Goal: Complete application form: Complete application form

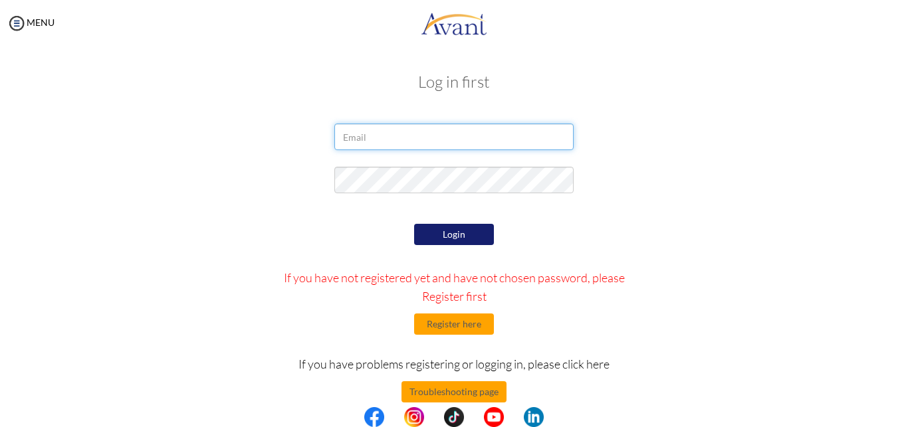
click at [367, 137] on input "email" at bounding box center [453, 137] width 239 height 27
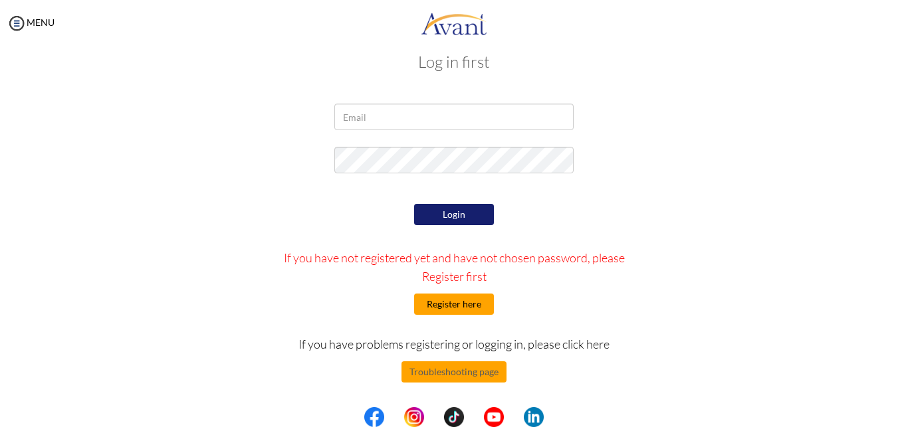
click at [449, 303] on button "Register here" at bounding box center [454, 304] width 80 height 21
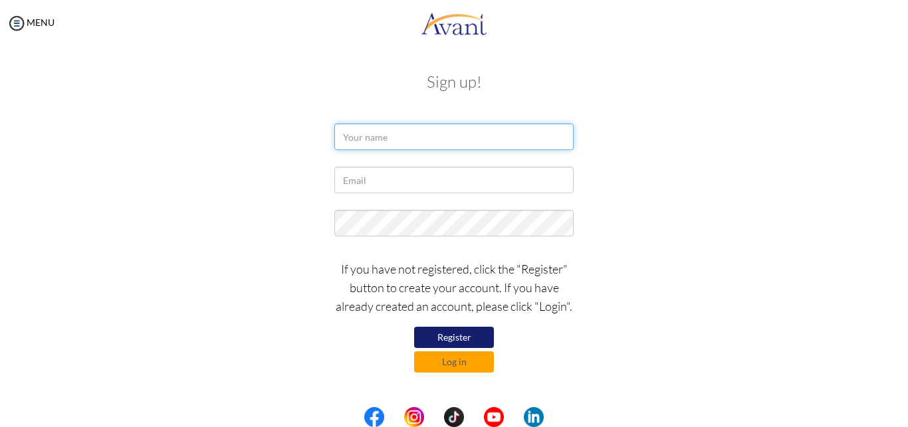
click at [382, 140] on input "text" at bounding box center [453, 137] width 239 height 27
type input "f"
type input "Flora Kamowa"
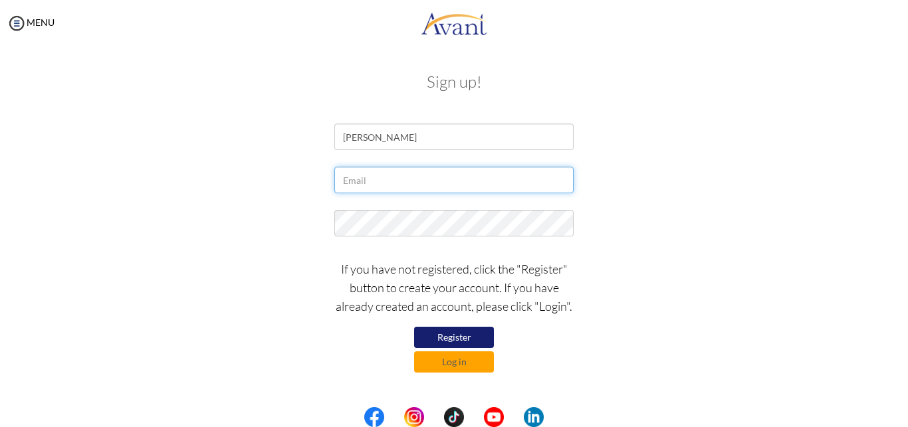
click at [367, 178] on input "text" at bounding box center [453, 180] width 239 height 27
type input "[EMAIL_ADDRESS][DOMAIN_NAME]"
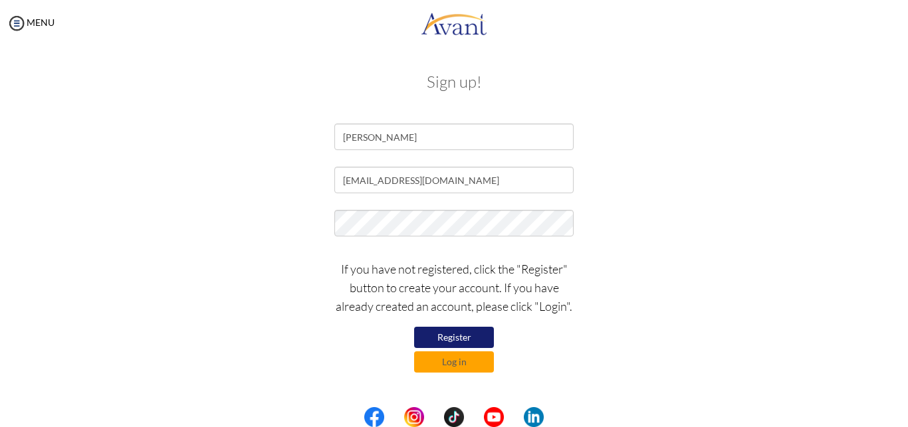
click at [445, 338] on button "Register" at bounding box center [454, 337] width 80 height 21
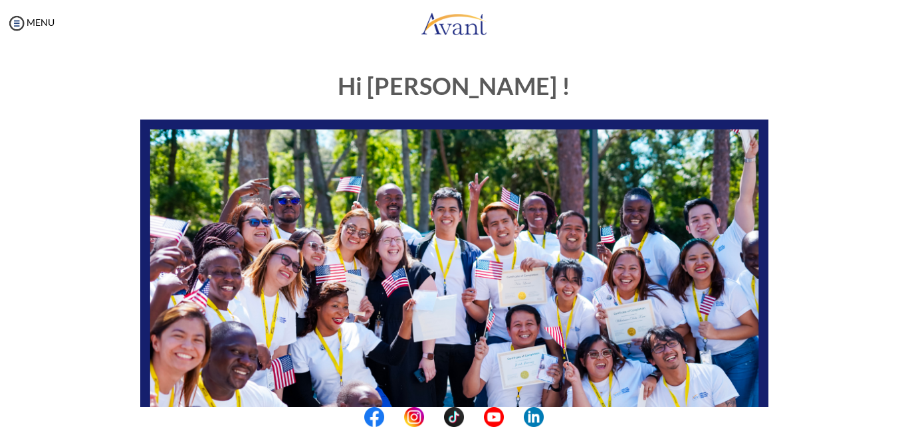
click at [901, 411] on center at bounding box center [454, 417] width 908 height 20
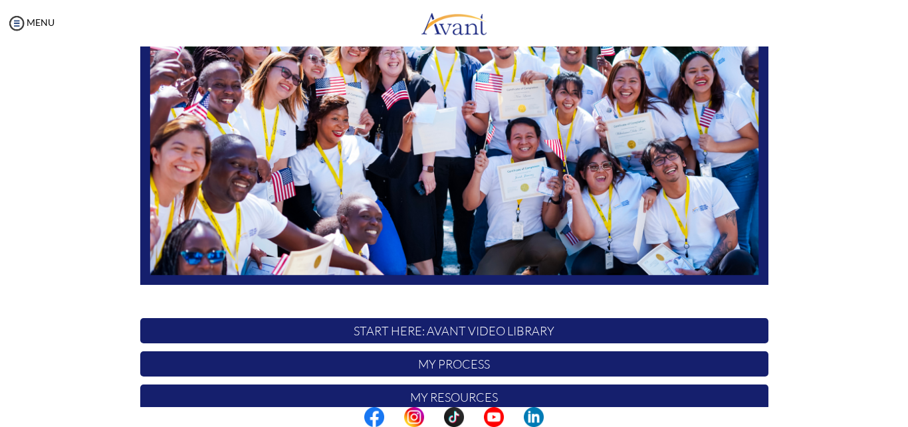
scroll to position [311, 0]
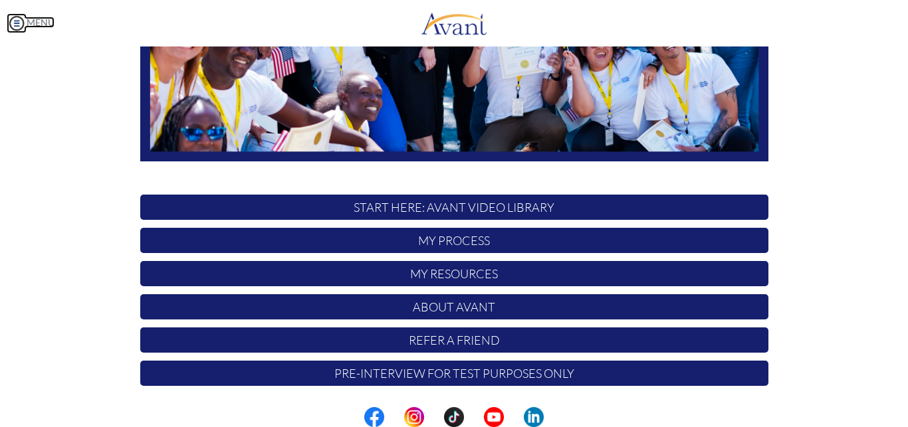
click at [16, 21] on img at bounding box center [17, 23] width 20 height 20
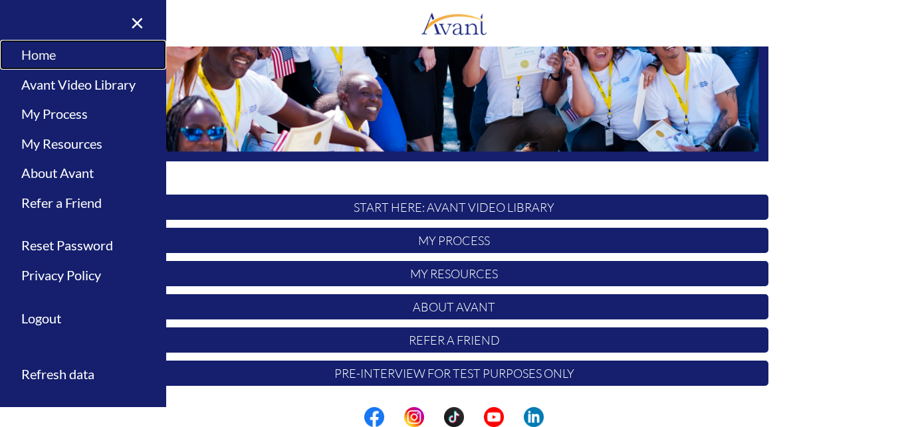
click at [49, 54] on link "Home" at bounding box center [83, 55] width 166 height 30
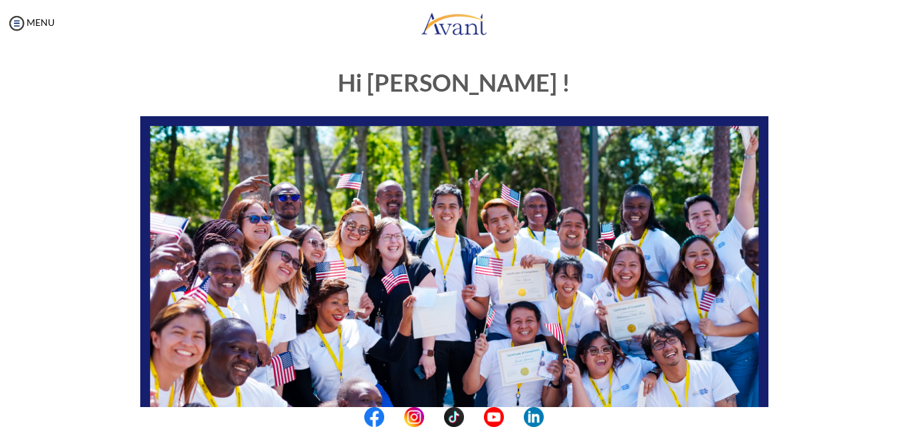
scroll to position [0, 0]
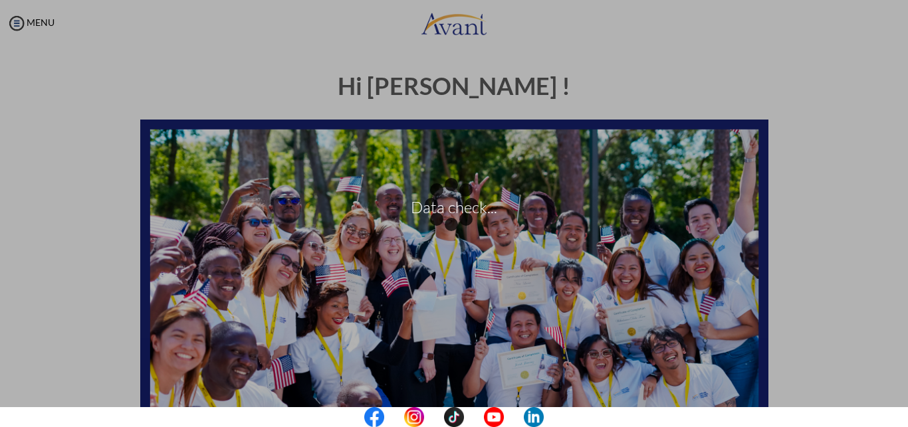
click at [880, 66] on div "Hi [PERSON_NAME] ! START HERE: Avant Video Library My Process My Resources Abou…" at bounding box center [453, 416] width 881 height 712
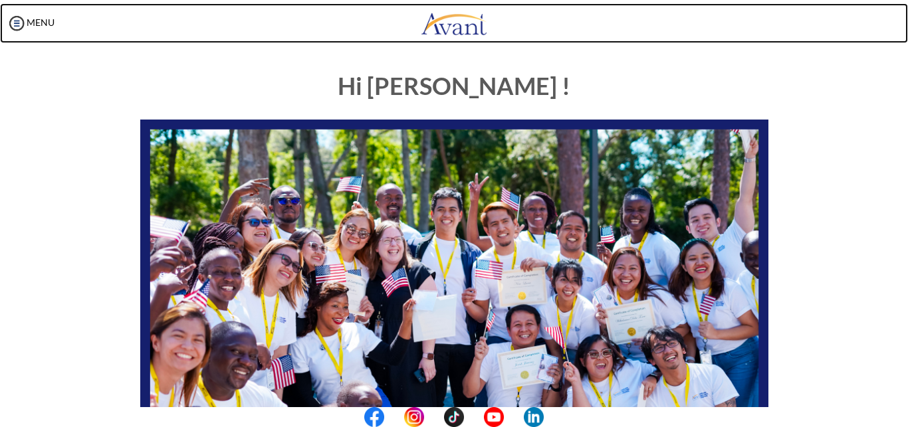
click at [678, 39] on link at bounding box center [454, 23] width 908 height 40
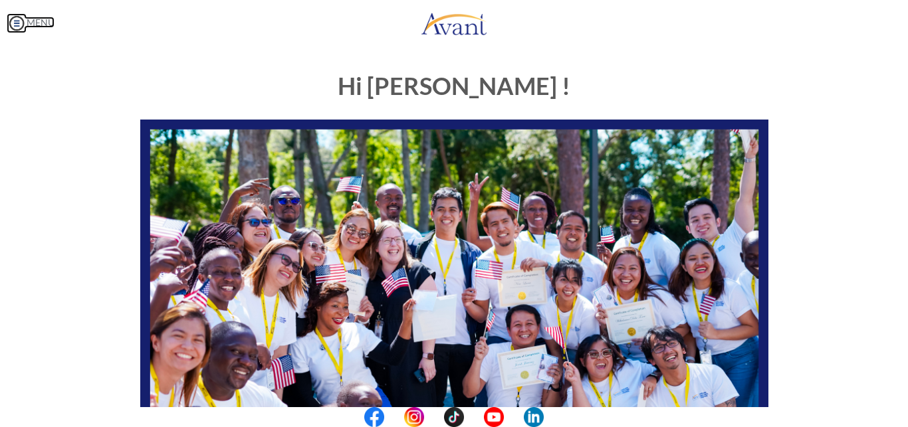
click at [17, 22] on img at bounding box center [17, 23] width 20 height 20
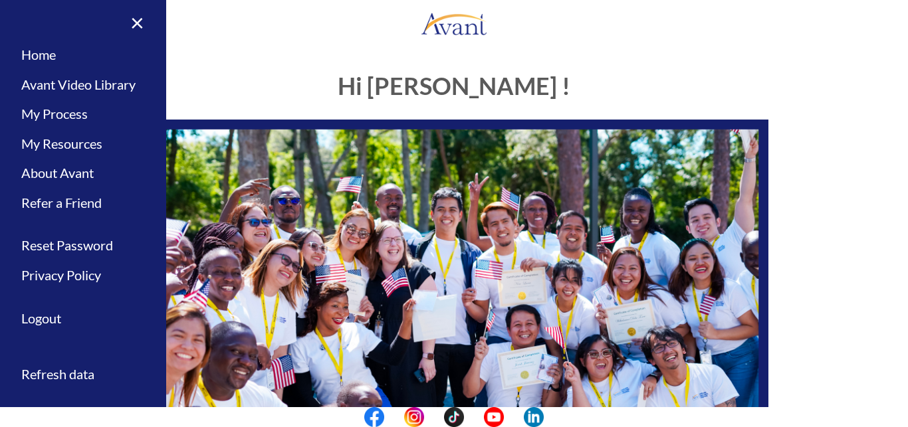
click at [325, 71] on div "Hi [PERSON_NAME] ! START HERE: Avant Video Library My Process My Resources Abou…" at bounding box center [454, 382] width 648 height 645
click at [138, 17] on link "×" at bounding box center [129, 22] width 41 height 45
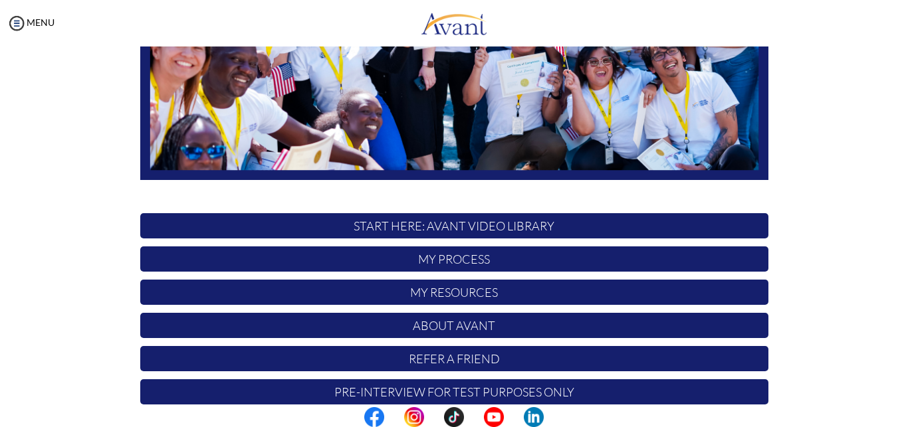
scroll to position [294, 0]
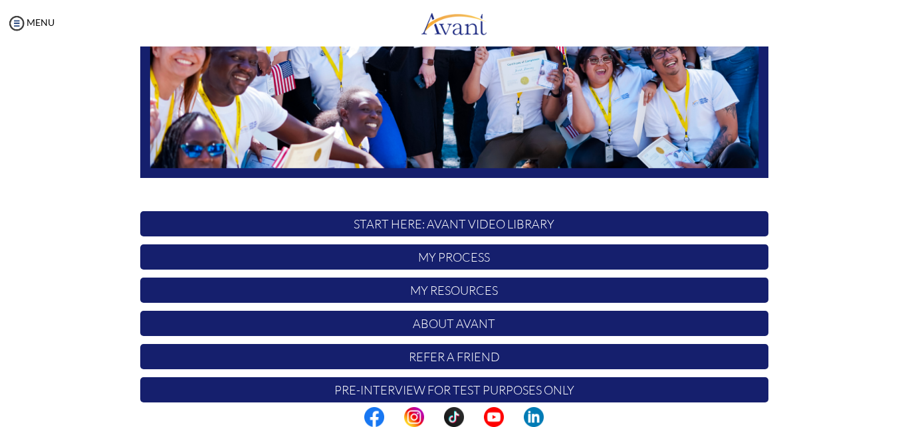
click at [463, 217] on p "START HERE: Avant Video Library" at bounding box center [454, 223] width 628 height 25
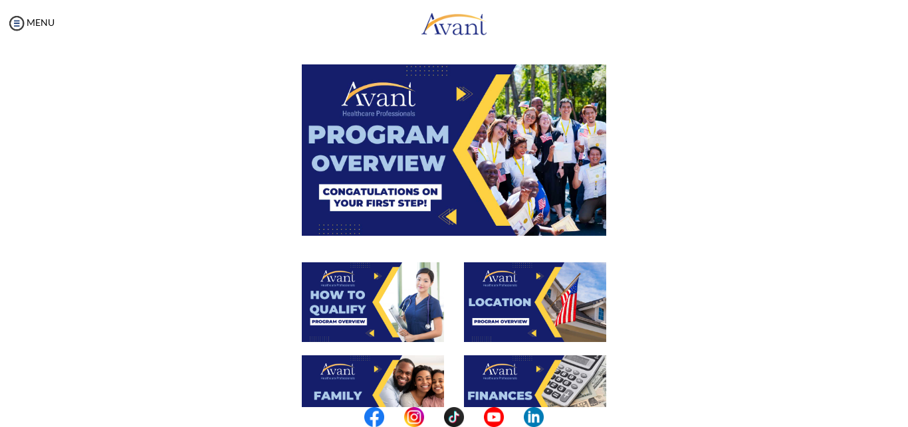
scroll to position [0, 0]
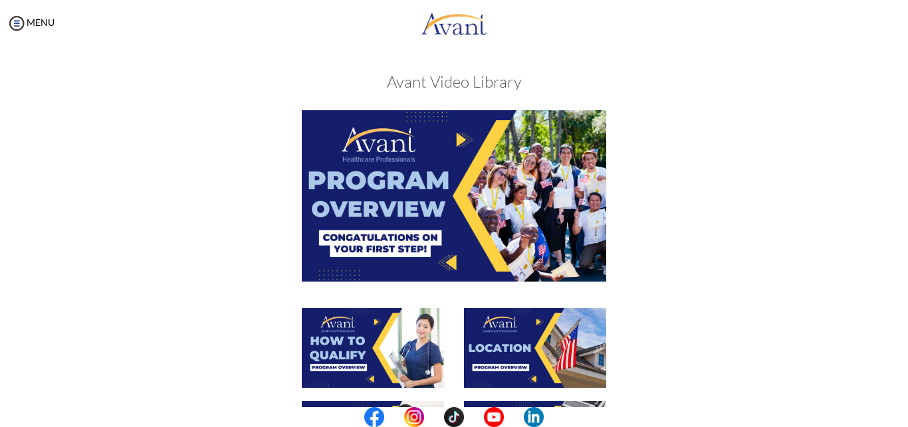
click at [426, 230] on img at bounding box center [454, 195] width 304 height 171
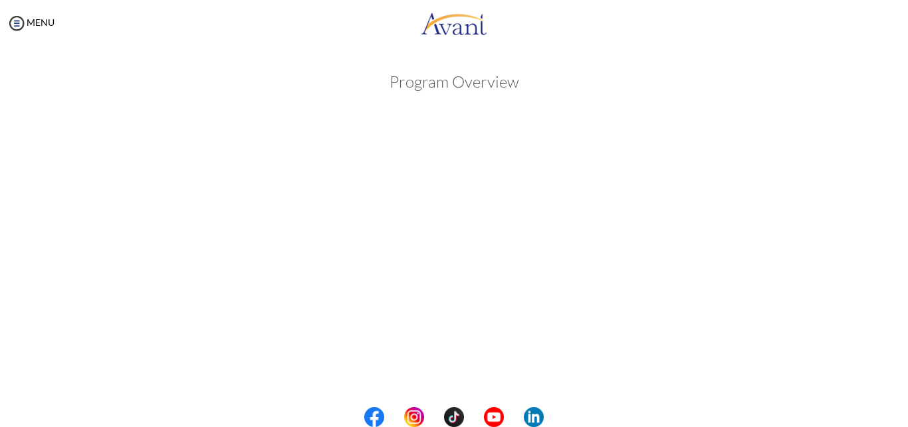
scroll to position [227, 0]
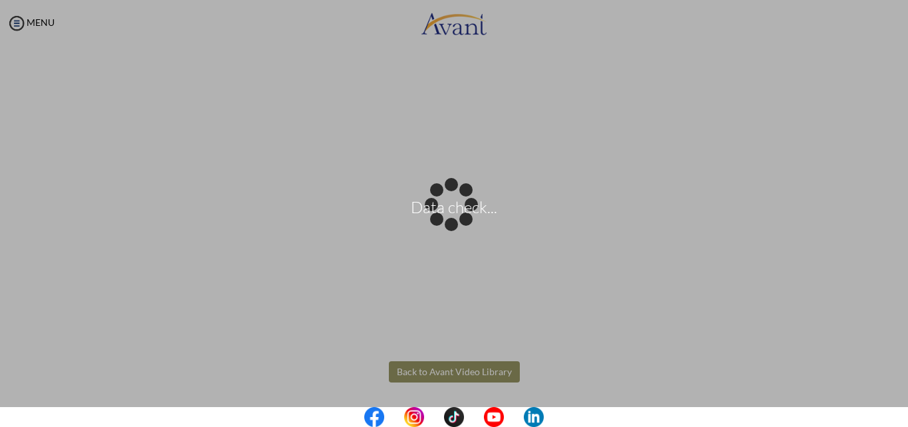
click at [412, 369] on body "Data check... Maintenance break. Please come back in 2 hours. MENU My Status Wh…" at bounding box center [454, 213] width 908 height 427
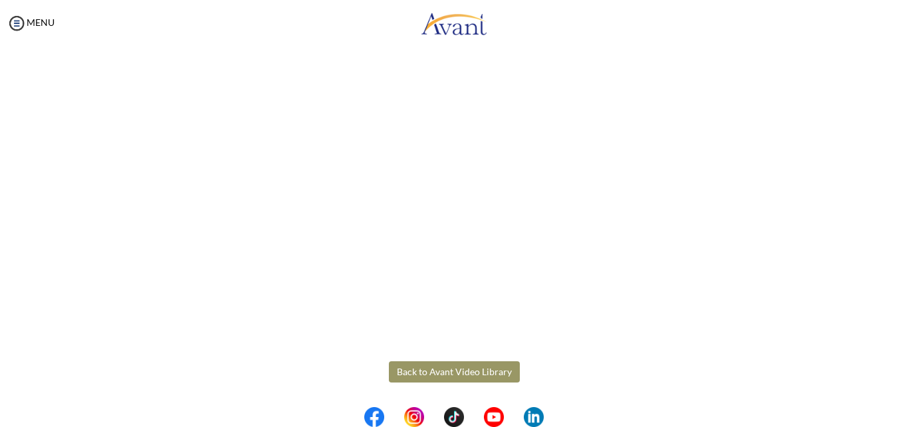
click at [443, 374] on button "Back to Avant Video Library" at bounding box center [454, 371] width 131 height 21
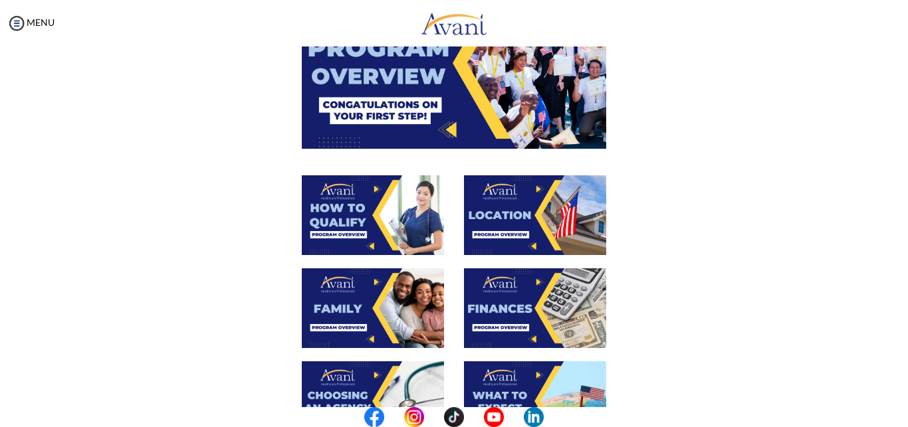
scroll to position [145, 0]
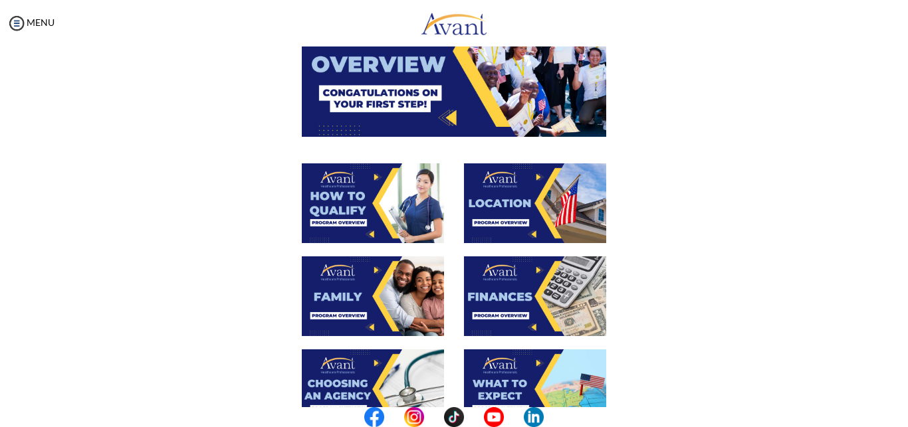
click at [421, 199] on img at bounding box center [373, 203] width 142 height 80
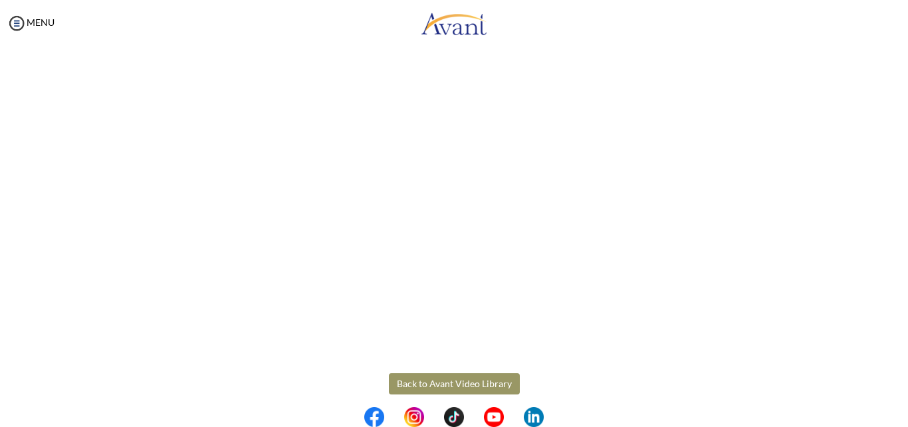
scroll to position [227, 0]
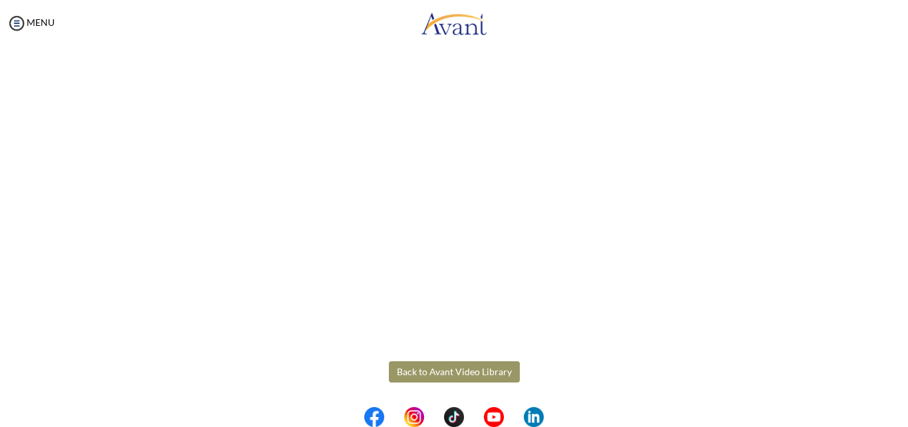
click at [458, 371] on body "Maintenance break. Please come back in 2 hours. MENU My Status What is the next…" at bounding box center [454, 213] width 908 height 427
click at [453, 371] on button "Back to Avant Video Library" at bounding box center [454, 371] width 131 height 21
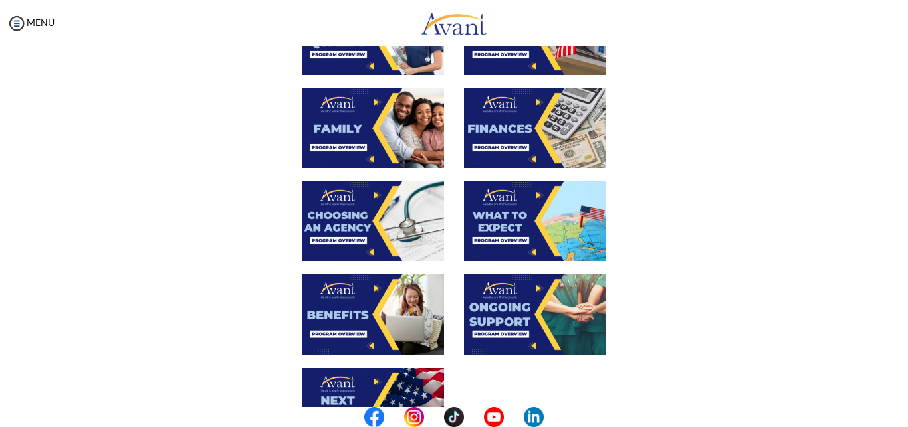
scroll to position [314, 0]
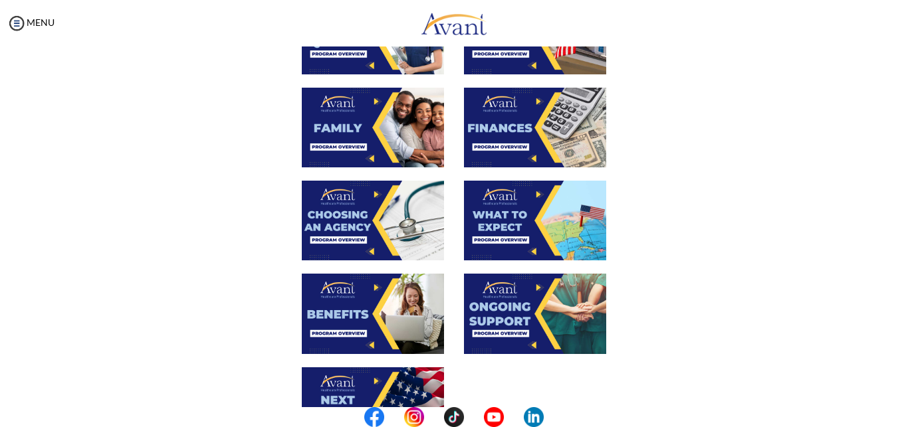
click at [446, 122] on div at bounding box center [373, 134] width 162 height 93
click at [431, 113] on img at bounding box center [373, 128] width 142 height 80
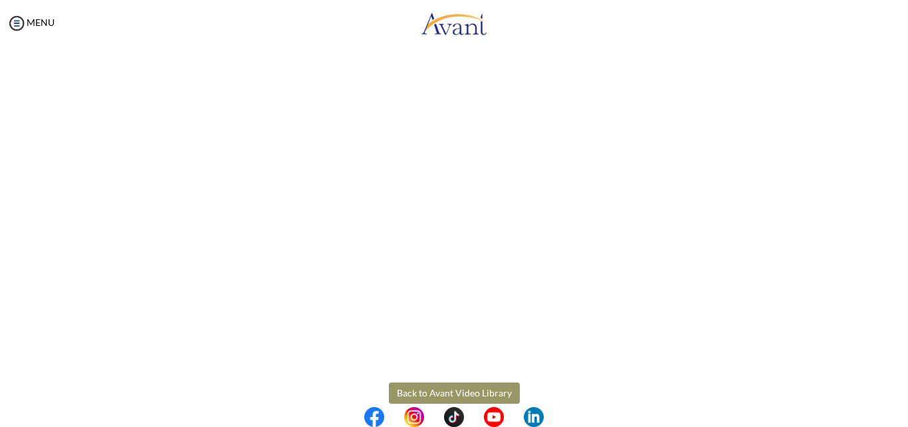
scroll to position [368, 0]
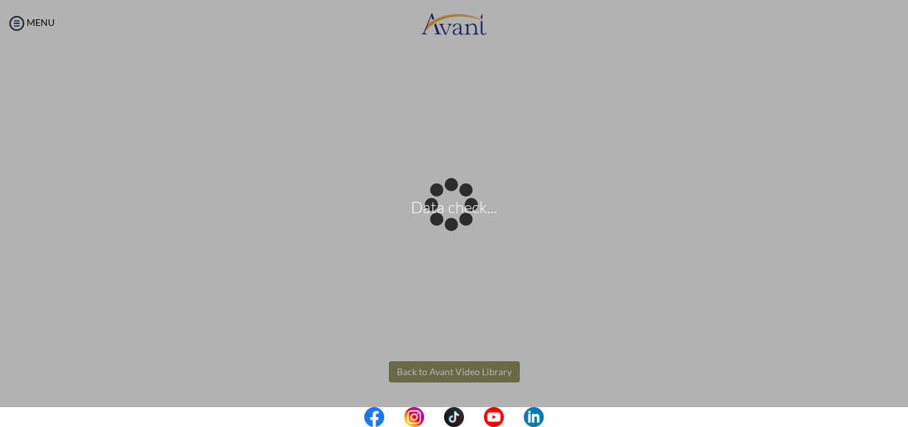
click at [453, 372] on body "Data check... Maintenance break. Please come back in 2 hours. MENU My Status Wh…" at bounding box center [454, 213] width 908 height 427
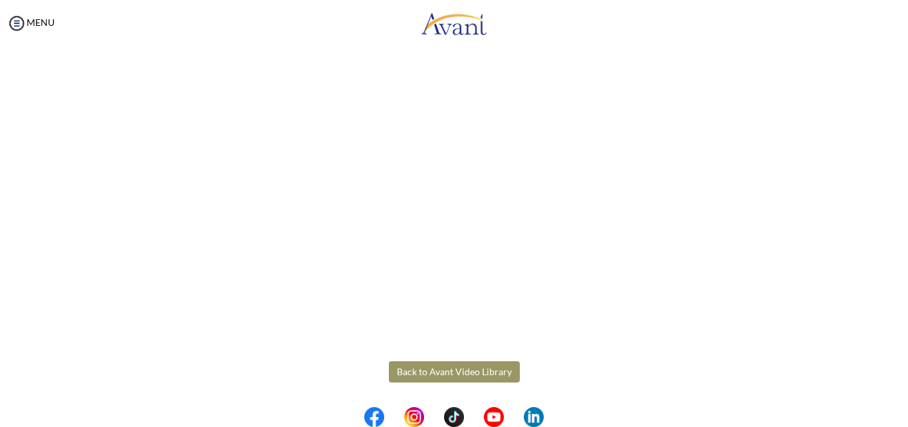
click at [453, 372] on button "Back to Avant Video Library" at bounding box center [454, 371] width 131 height 21
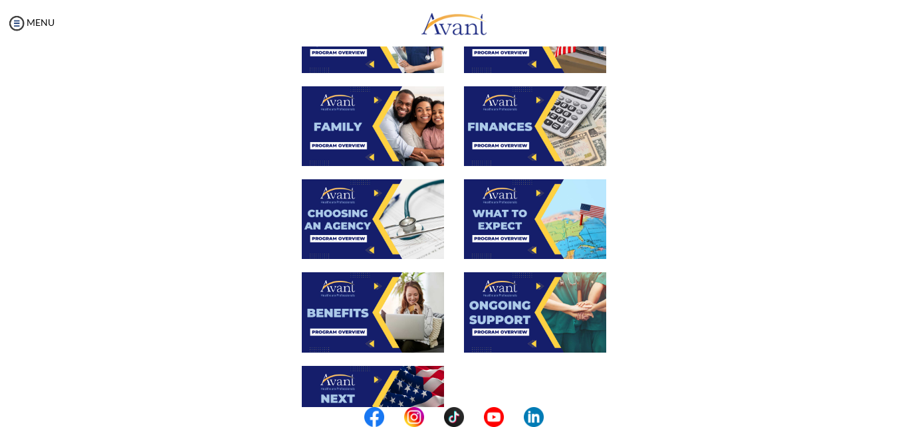
scroll to position [316, 0]
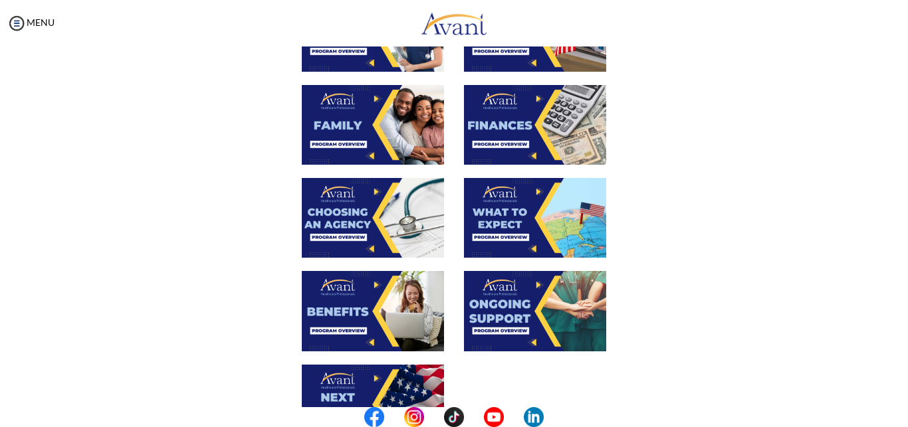
click at [447, 231] on div at bounding box center [373, 224] width 162 height 93
click at [454, 227] on div at bounding box center [535, 218] width 162 height 80
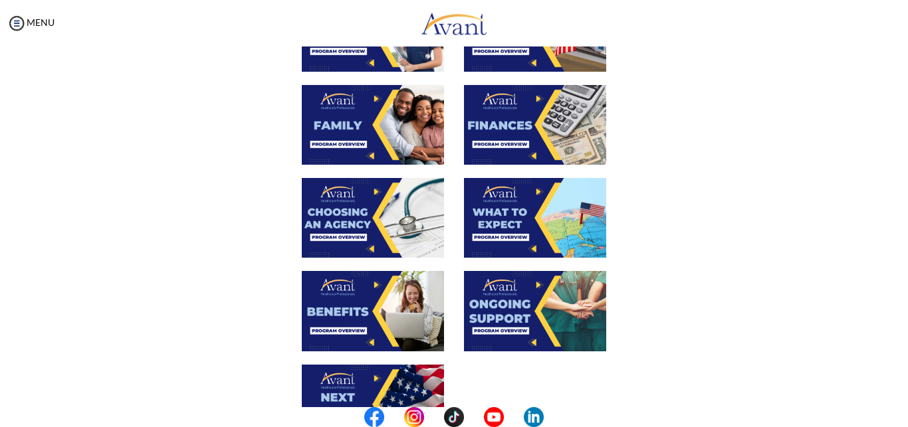
click at [447, 229] on div at bounding box center [373, 224] width 162 height 93
click at [440, 224] on div at bounding box center [373, 224] width 162 height 93
click at [454, 223] on div at bounding box center [535, 218] width 162 height 80
click at [436, 226] on img at bounding box center [373, 218] width 142 height 80
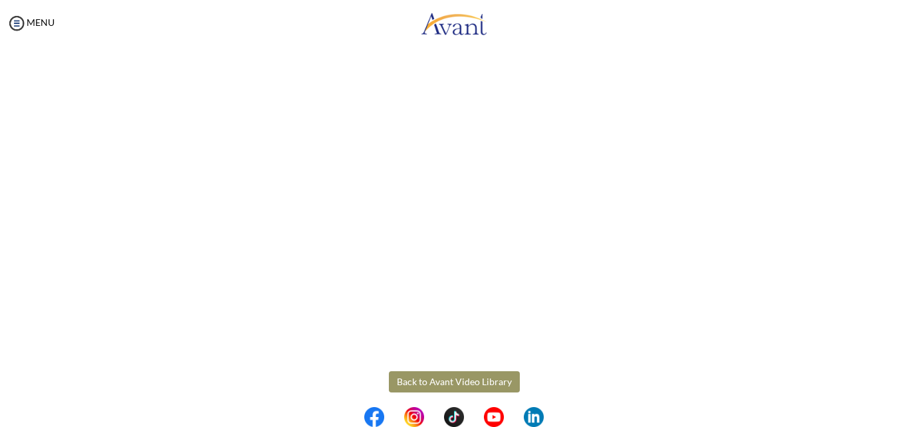
scroll to position [368, 0]
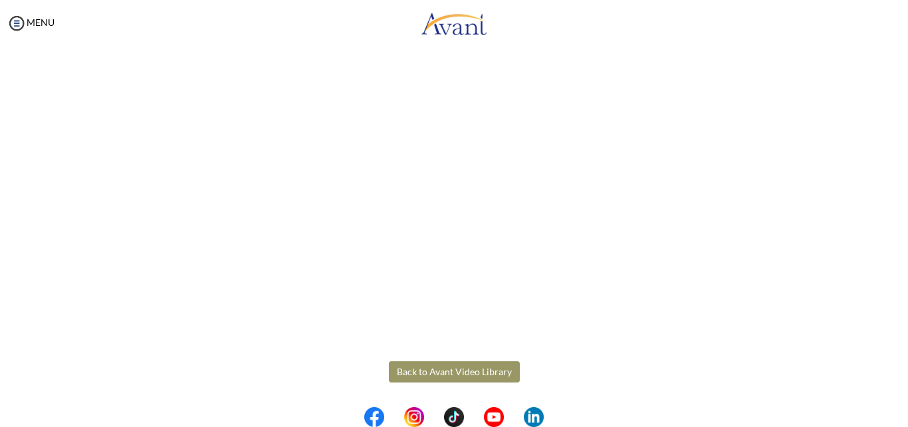
click at [439, 372] on body "Maintenance break. Please come back in 2 hours. MENU My Status What is the next…" at bounding box center [454, 213] width 908 height 427
click at [455, 374] on button "Back to Avant Video Library" at bounding box center [454, 371] width 131 height 21
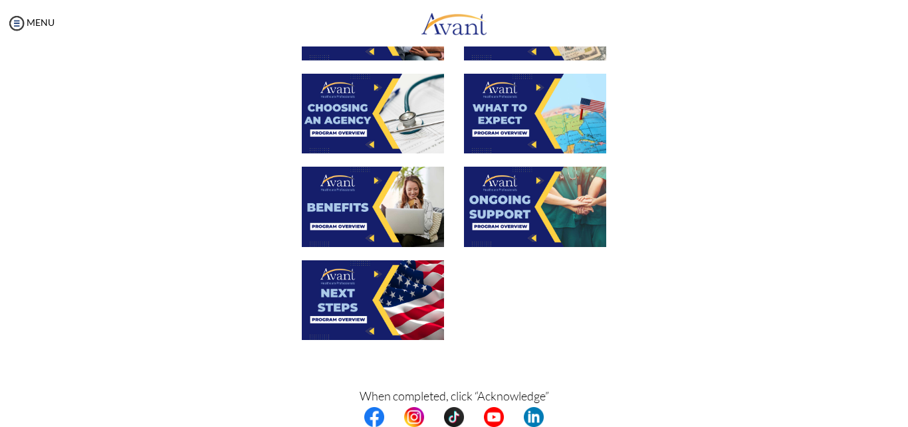
scroll to position [430, 0]
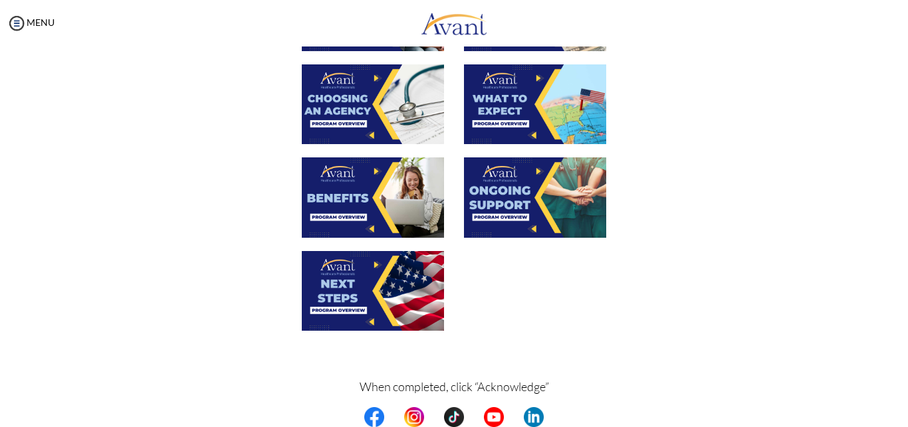
click at [464, 213] on img at bounding box center [535, 197] width 142 height 80
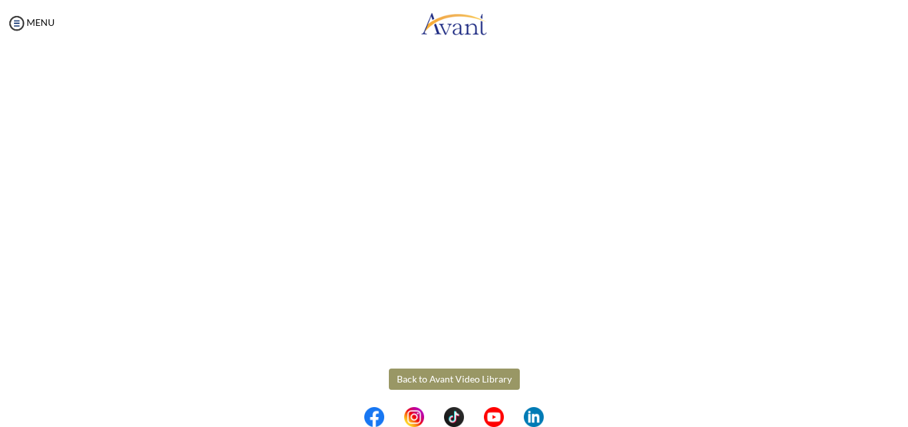
scroll to position [368, 0]
click at [437, 374] on body "Maintenance break. Please come back in 2 hours. MENU My Status What is the next…" at bounding box center [454, 213] width 908 height 427
click at [456, 370] on button "Back to Avant Video Library" at bounding box center [454, 371] width 131 height 21
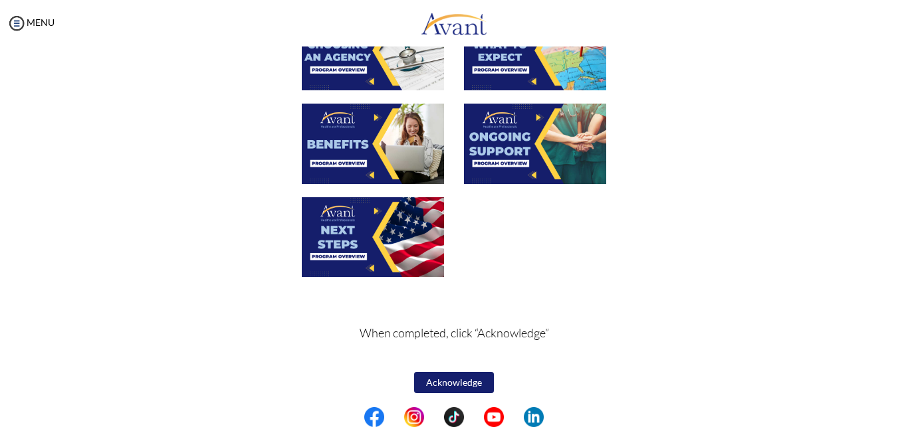
scroll to position [484, 0]
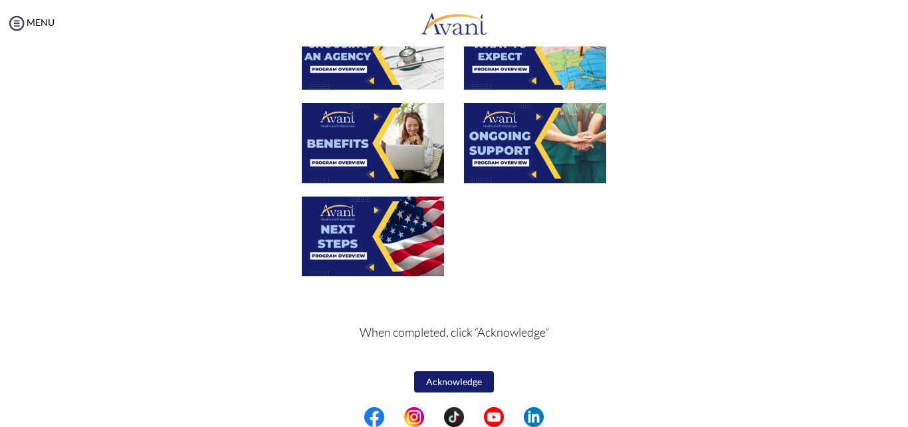
click at [395, 249] on img at bounding box center [373, 237] width 142 height 80
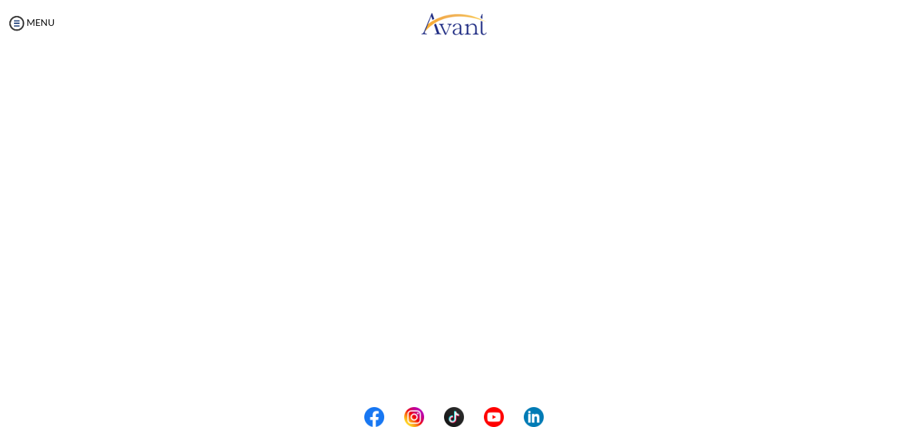
scroll to position [368, 0]
click at [429, 369] on body "Maintenance break. Please come back in 2 hours. MENU My Status What is the next…" at bounding box center [454, 213] width 908 height 427
click at [473, 371] on button "Back to Avant Video Library" at bounding box center [454, 371] width 131 height 21
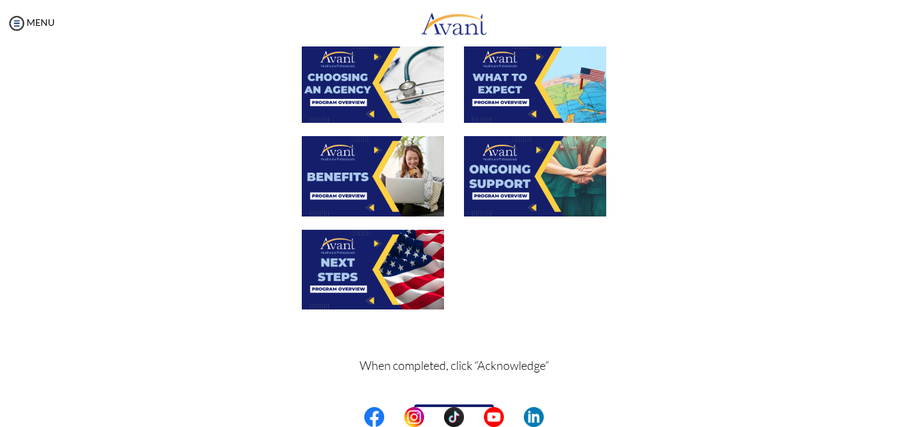
scroll to position [486, 0]
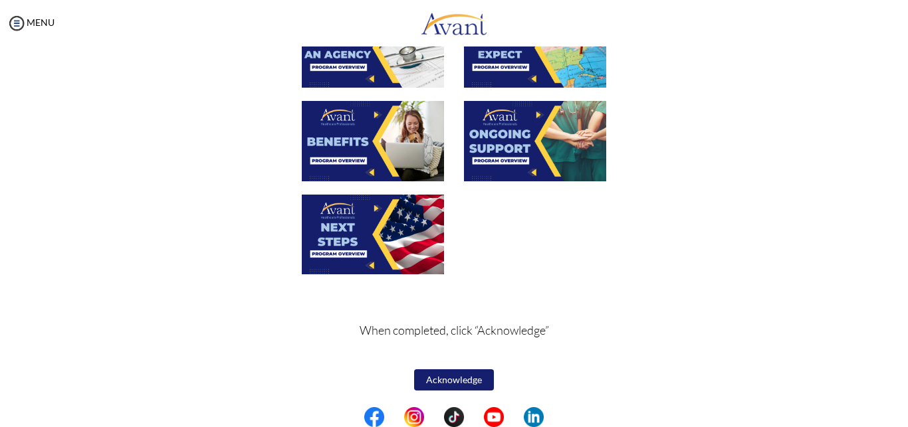
click at [441, 377] on button "Acknowledge" at bounding box center [454, 379] width 80 height 21
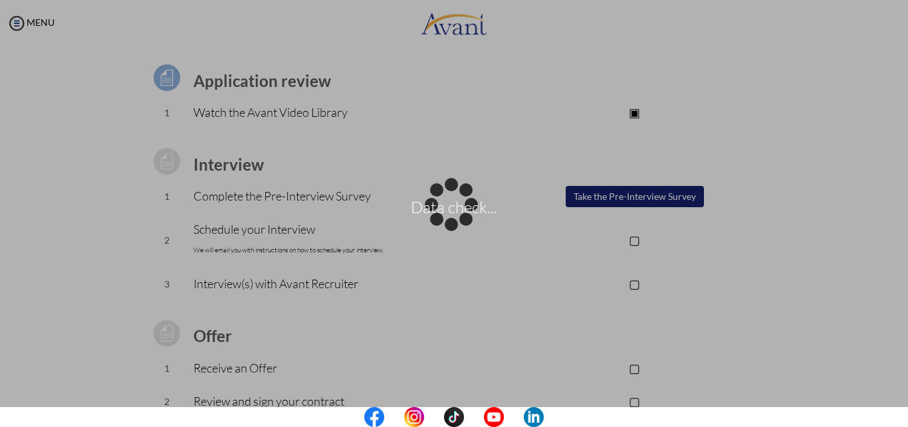
scroll to position [0, 0]
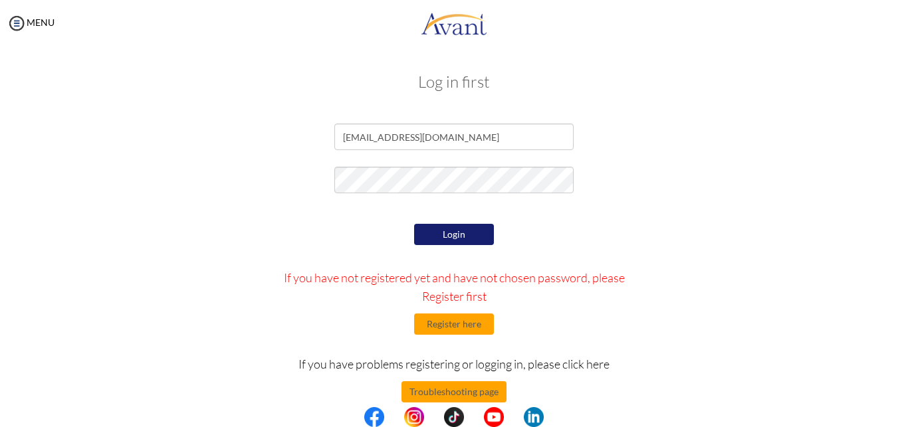
click at [453, 236] on button "Login" at bounding box center [454, 234] width 80 height 21
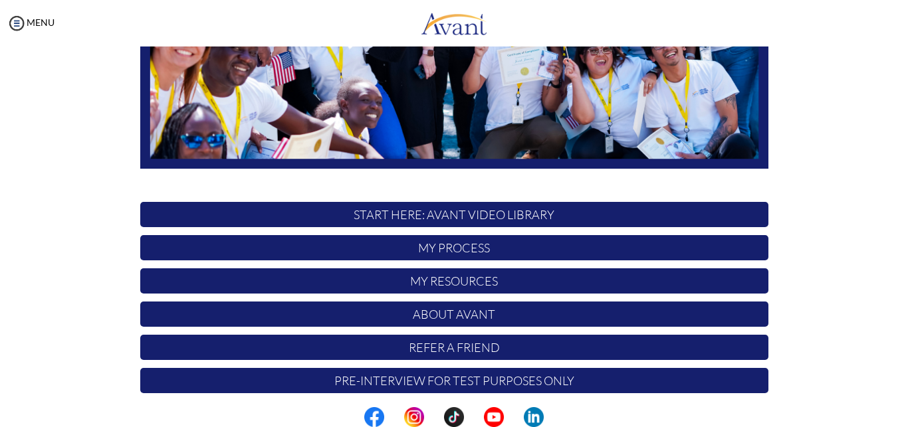
scroll to position [311, 0]
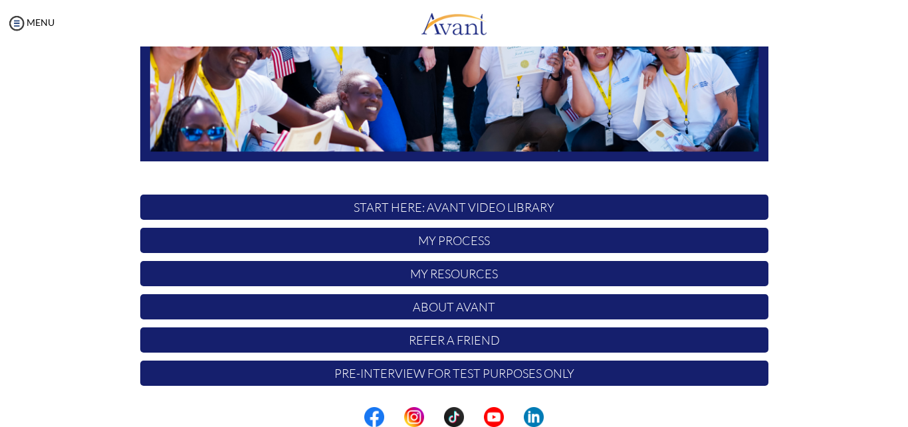
click at [576, 363] on p "Pre-Interview for test purposes only" at bounding box center [454, 373] width 628 height 25
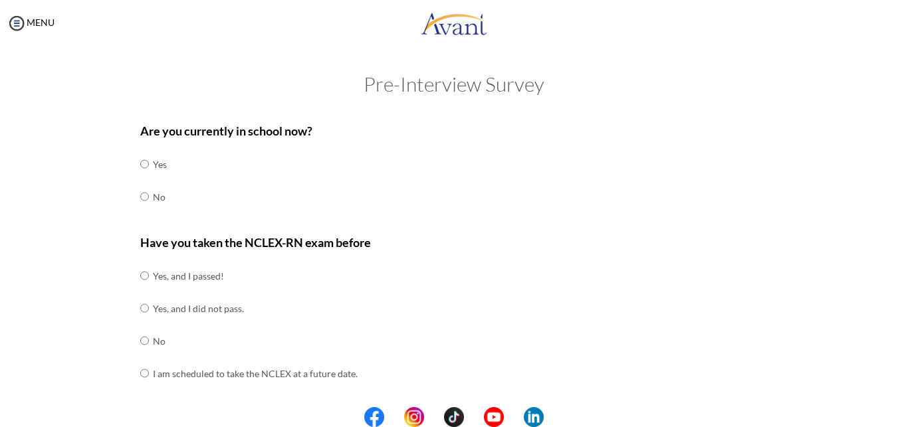
click at [140, 197] on input "radio" at bounding box center [144, 196] width 9 height 27
radio input "true"
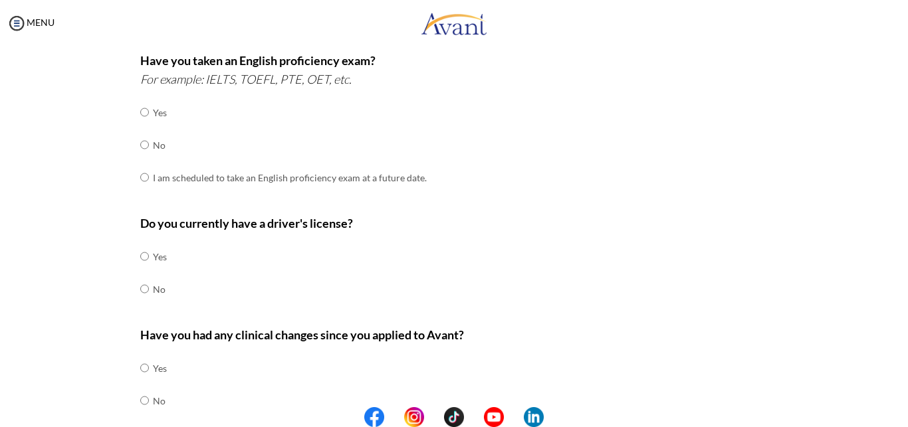
scroll to position [348, 0]
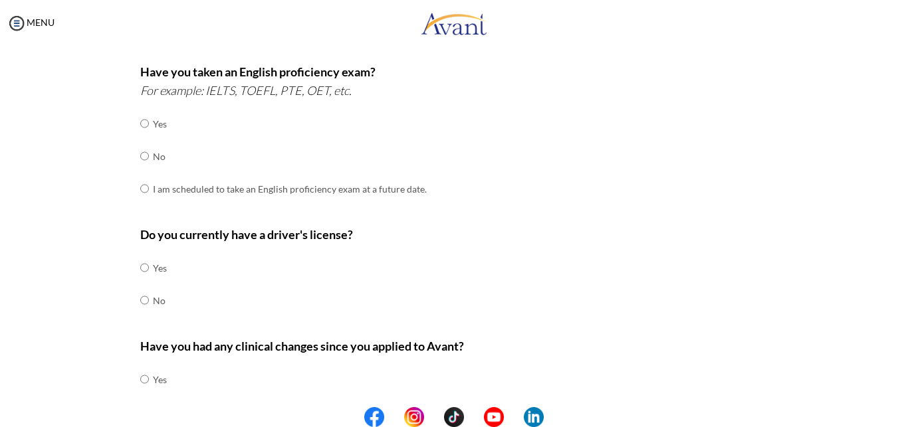
click at [864, 353] on div "Pre-Interview Survey Are you currently in school now? Yes No Have you taken the…" at bounding box center [453, 131] width 881 height 811
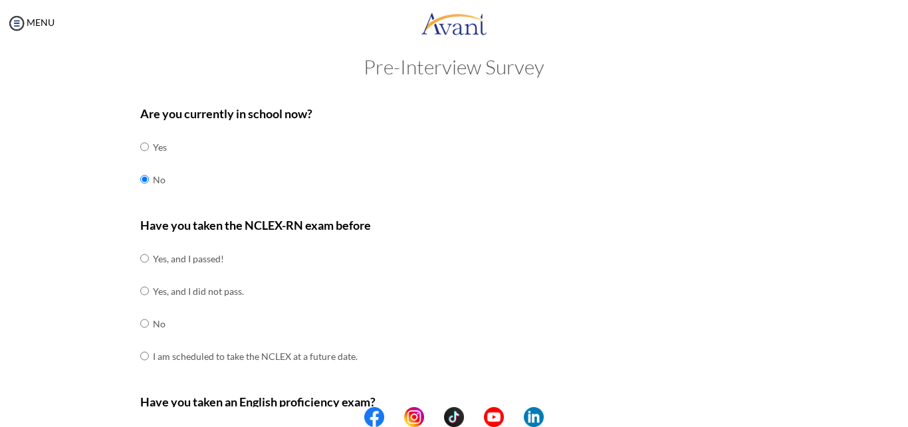
scroll to position [0, 0]
